Goal: Information Seeking & Learning: Learn about a topic

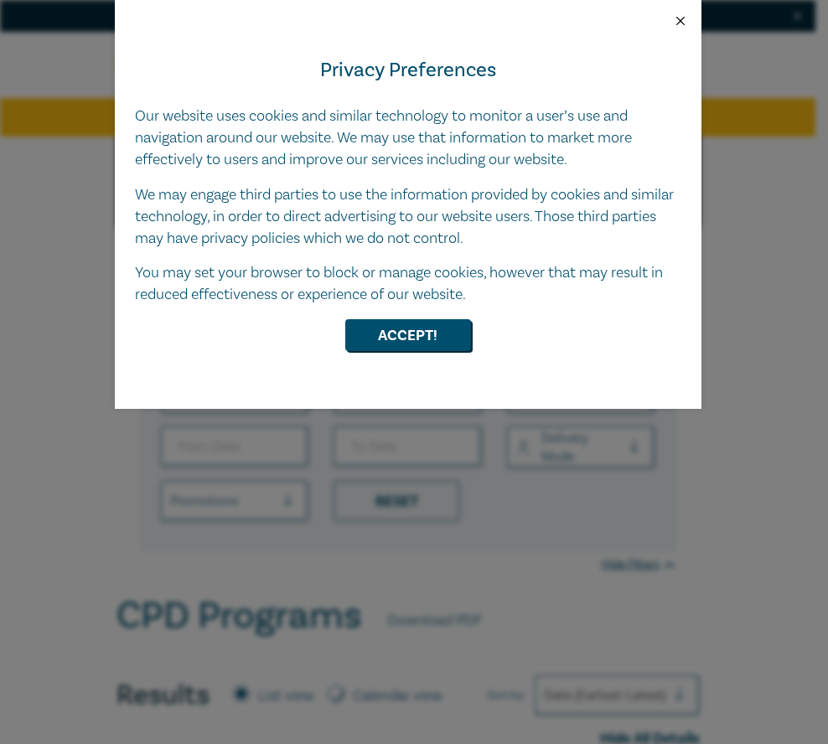
click at [679, 20] on button "Close" at bounding box center [680, 20] width 15 height 15
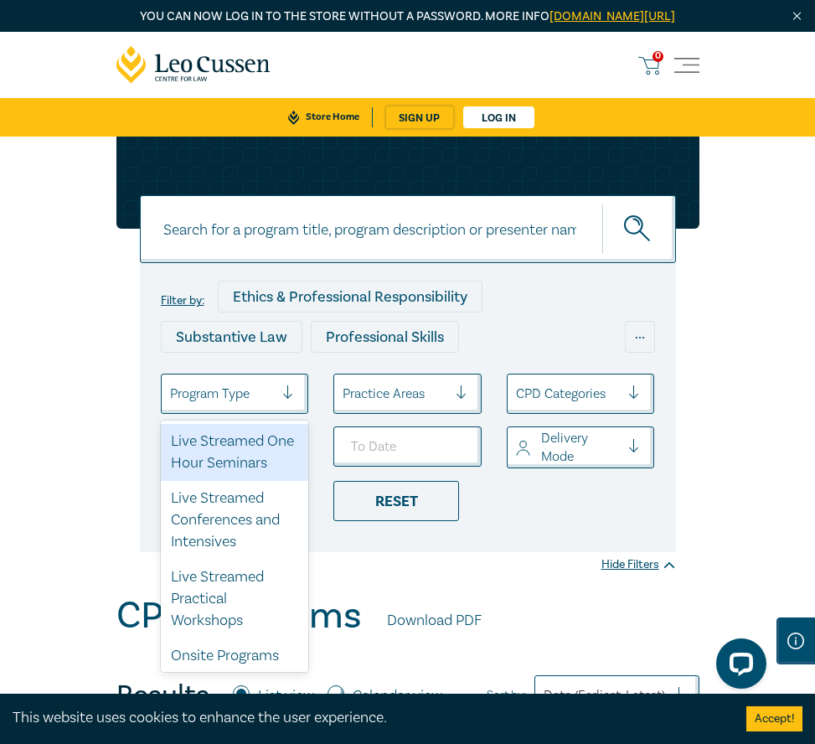
click at [287, 402] on div at bounding box center [294, 394] width 25 height 39
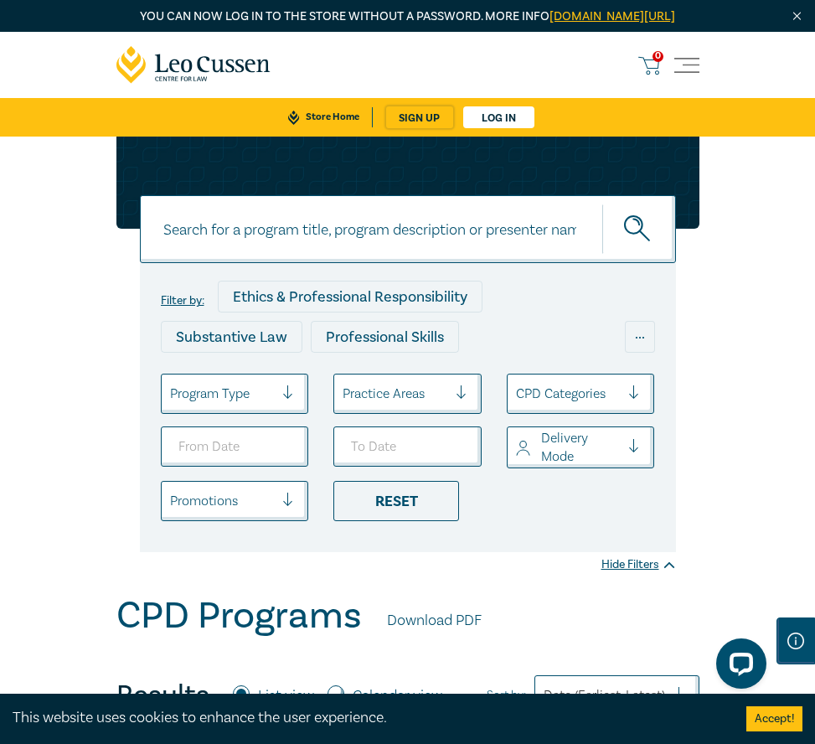
click at [461, 402] on div at bounding box center [468, 393] width 25 height 17
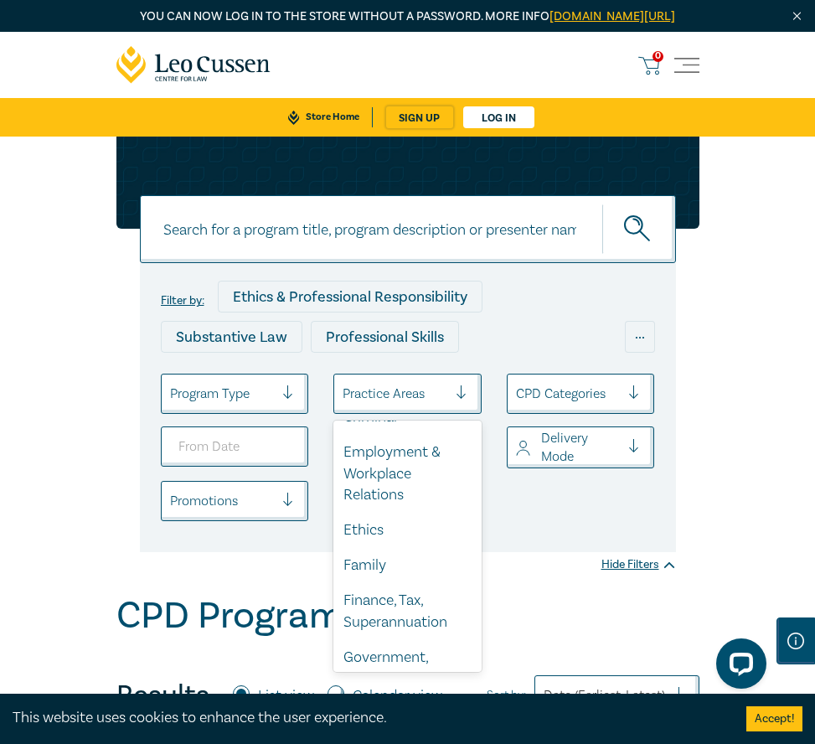
scroll to position [270, 0]
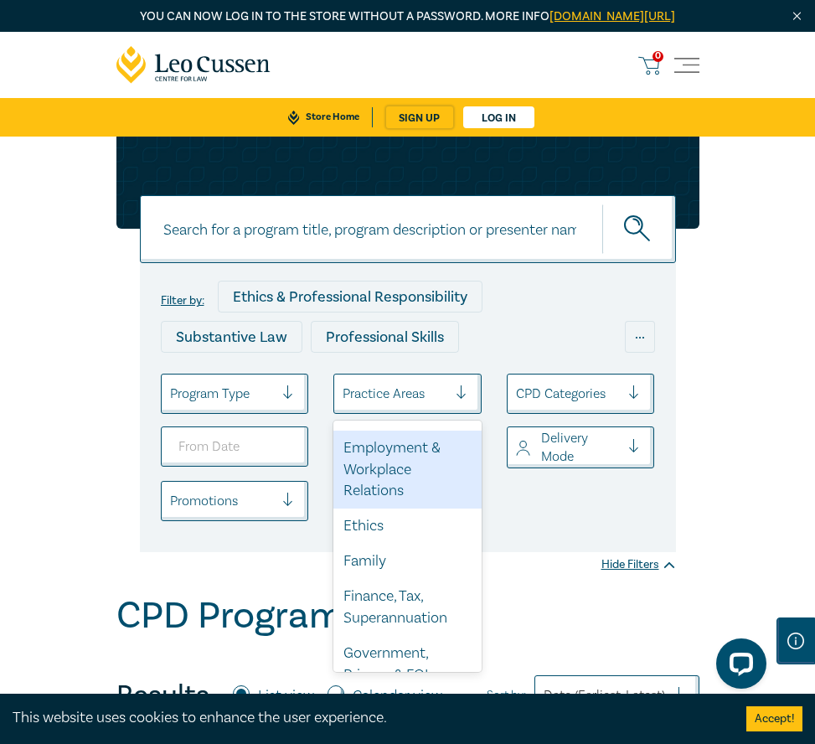
click at [394, 489] on div "Employment & Workplace Relations" at bounding box center [408, 470] width 148 height 79
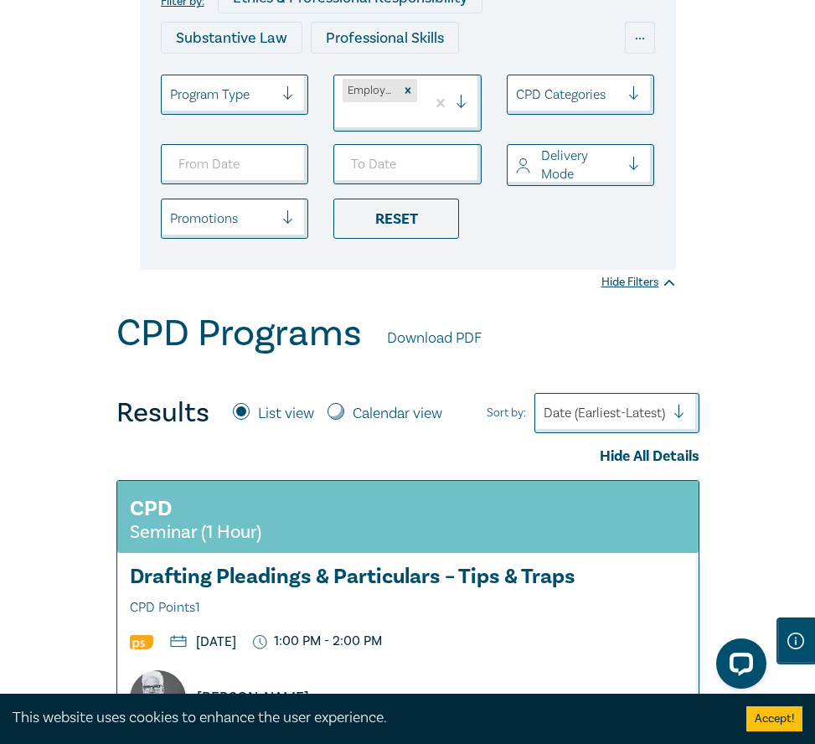
scroll to position [279, 0]
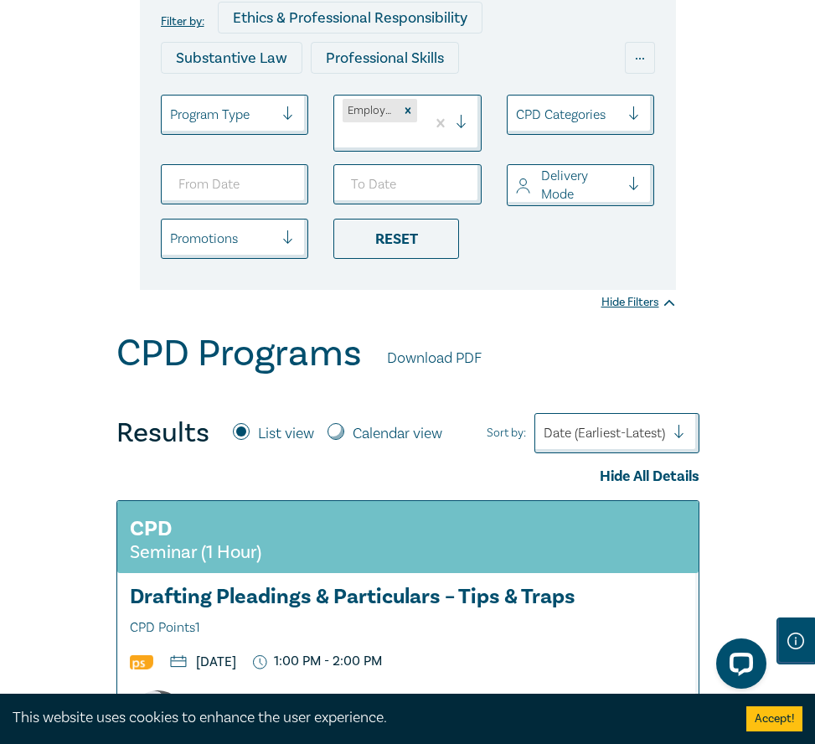
click at [629, 123] on div at bounding box center [641, 114] width 25 height 17
click at [697, 146] on div "Filter by: Ethics & Professional Responsibility Substantive Law Professional Sk…" at bounding box center [407, 74] width 603 height 432
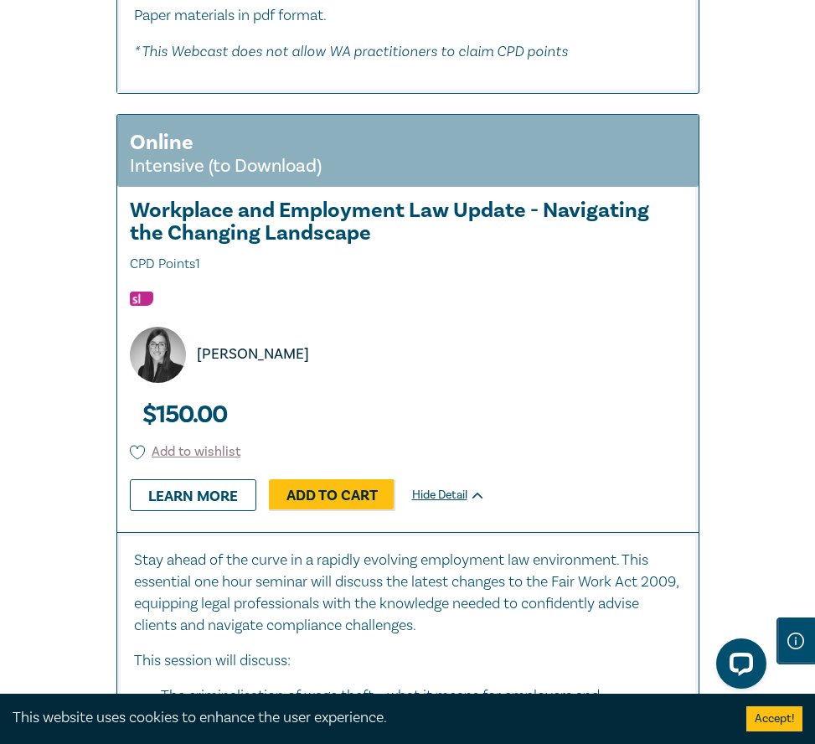
scroll to position [8799, 0]
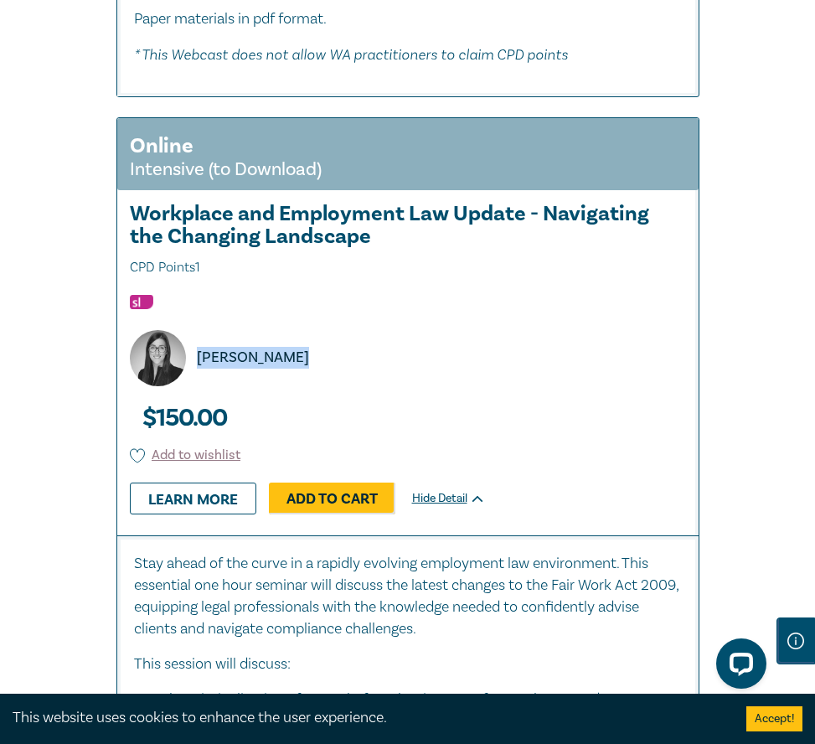
drag, startPoint x: 199, startPoint y: 373, endPoint x: 300, endPoint y: 373, distance: 101.4
click at [300, 373] on div "[PERSON_NAME]" at bounding box center [219, 358] width 199 height 56
copy p "[PERSON_NAME]"
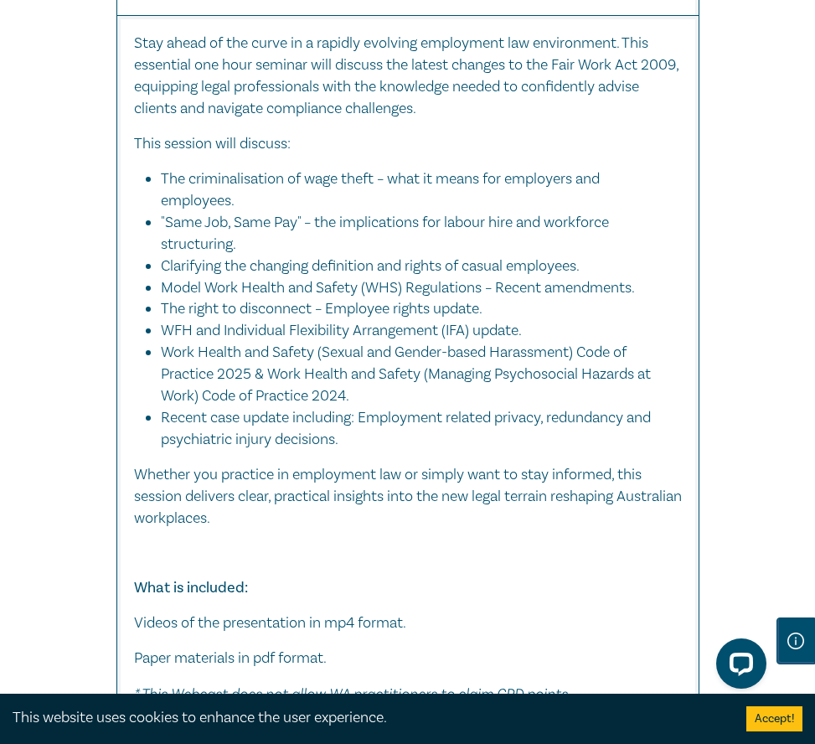
scroll to position [9357, 0]
